Goal: Transaction & Acquisition: Purchase product/service

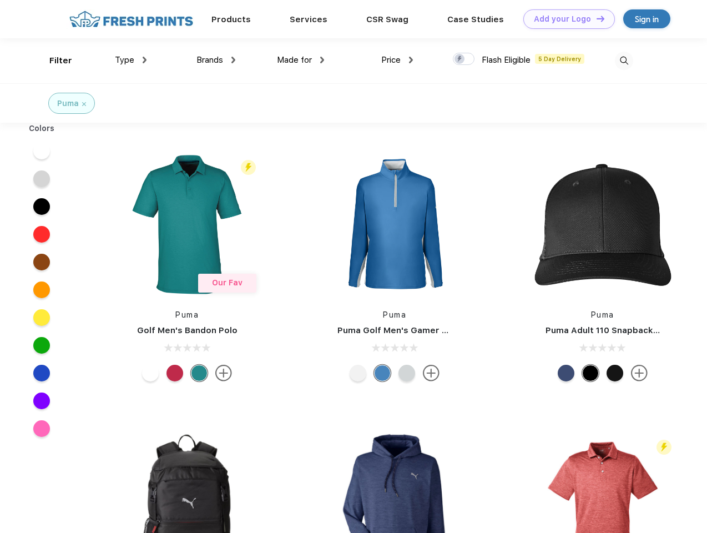
click at [565, 19] on link "Add your Logo Design Tool" at bounding box center [570, 18] width 92 height 19
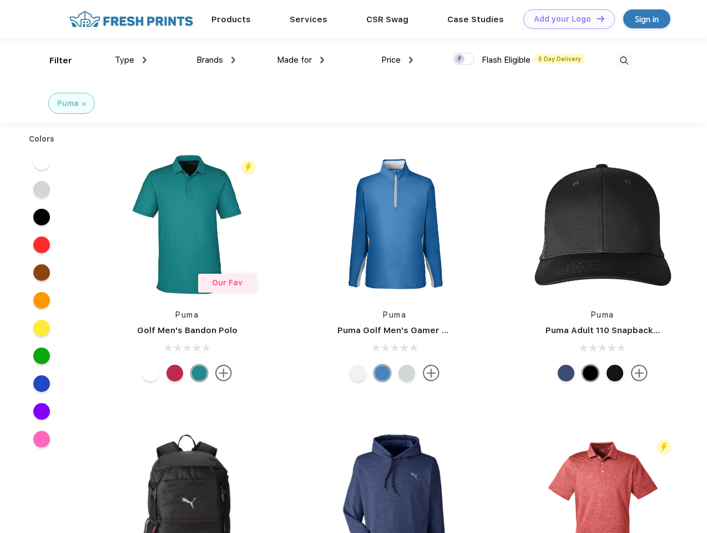
click at [0, 0] on div "Design Tool" at bounding box center [0, 0] width 0 height 0
click at [596, 18] on link "Add your Logo Design Tool" at bounding box center [570, 18] width 92 height 19
click at [53, 61] on div "Filter" at bounding box center [60, 60] width 23 height 13
click at [131, 60] on span "Type" at bounding box center [124, 60] width 19 height 10
click at [216, 60] on span "Brands" at bounding box center [210, 60] width 27 height 10
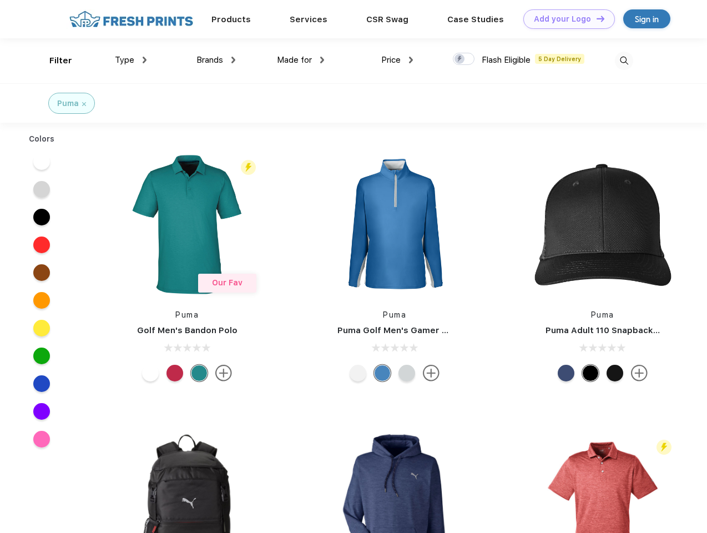
click at [301, 60] on span "Made for" at bounding box center [294, 60] width 35 height 10
click at [398, 60] on span "Price" at bounding box center [391, 60] width 19 height 10
click at [464, 59] on div at bounding box center [464, 59] width 22 height 12
click at [460, 59] on input "checkbox" at bounding box center [456, 55] width 7 height 7
click at [624, 61] on img at bounding box center [624, 61] width 18 height 18
